Goal: Information Seeking & Learning: Find specific fact

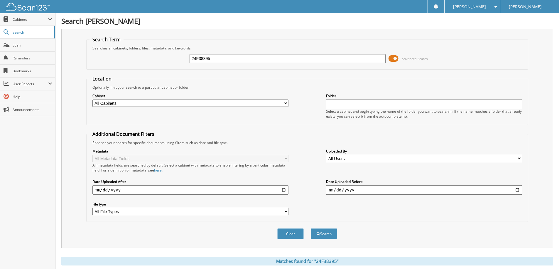
click at [206, 53] on div "24F38395 Advanced Search" at bounding box center [306, 59] width 435 height 16
click at [204, 56] on input "24F38395" at bounding box center [287, 58] width 196 height 9
paste input "5F13498A"
type input "25F13498A"
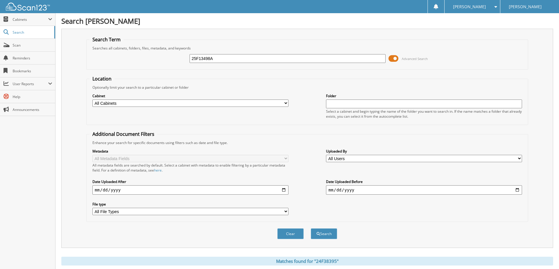
click at [311, 229] on button "Search" at bounding box center [324, 234] width 26 height 11
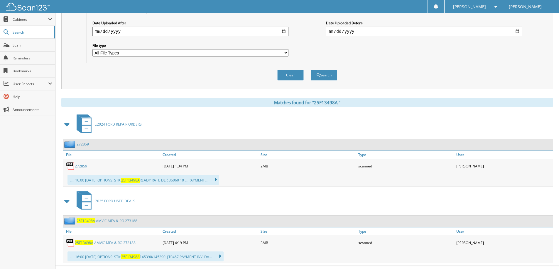
scroll to position [171, 0]
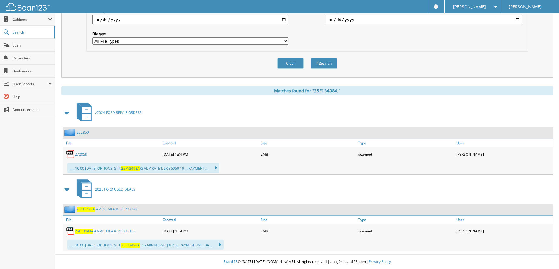
click at [112, 229] on link "2 5 F 1 3 4 9 8 A A M V I C M F A & R O 2 7 3 1 8 8" at bounding box center [105, 231] width 61 height 5
